Goal: Find specific page/section: Find specific page/section

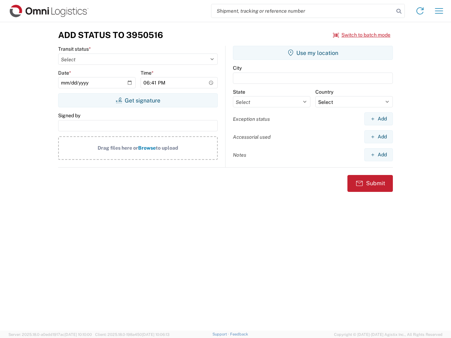
click at [303, 11] on input "search" at bounding box center [302, 10] width 182 height 13
click at [399, 11] on icon at bounding box center [399, 11] width 10 height 10
click at [420, 11] on icon at bounding box center [419, 10] width 11 height 11
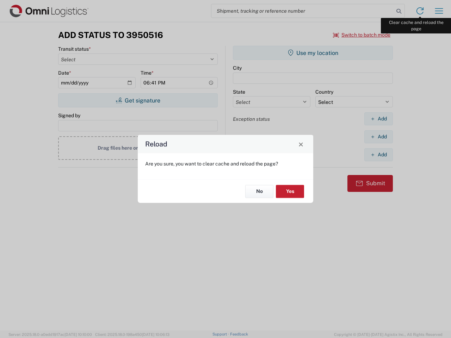
click at [439, 11] on div "Reload Are you sure, you want to clear cache and reload the page? No Yes" at bounding box center [225, 169] width 451 height 338
click at [362, 35] on div "Reload Are you sure, you want to clear cache and reload the page? No Yes" at bounding box center [225, 169] width 451 height 338
click at [138, 100] on div "Reload Are you sure, you want to clear cache and reload the page? No Yes" at bounding box center [225, 169] width 451 height 338
click at [313, 53] on div "Reload Are you sure, you want to clear cache and reload the page? No Yes" at bounding box center [225, 169] width 451 height 338
click at [378, 119] on div "Reload Are you sure, you want to clear cache and reload the page? No Yes" at bounding box center [225, 169] width 451 height 338
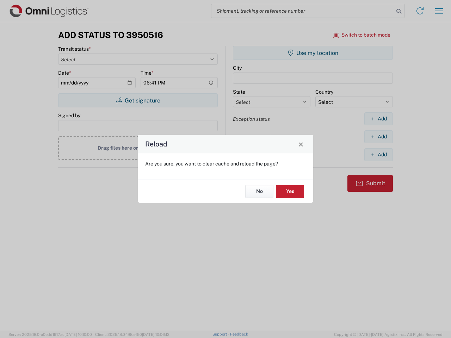
click at [378, 137] on div "Reload Are you sure, you want to clear cache and reload the page? No Yes" at bounding box center [225, 169] width 451 height 338
click at [378, 155] on div "Reload Are you sure, you want to clear cache and reload the page? No Yes" at bounding box center [225, 169] width 451 height 338
